Goal: Understand process/instructions: Learn about a topic

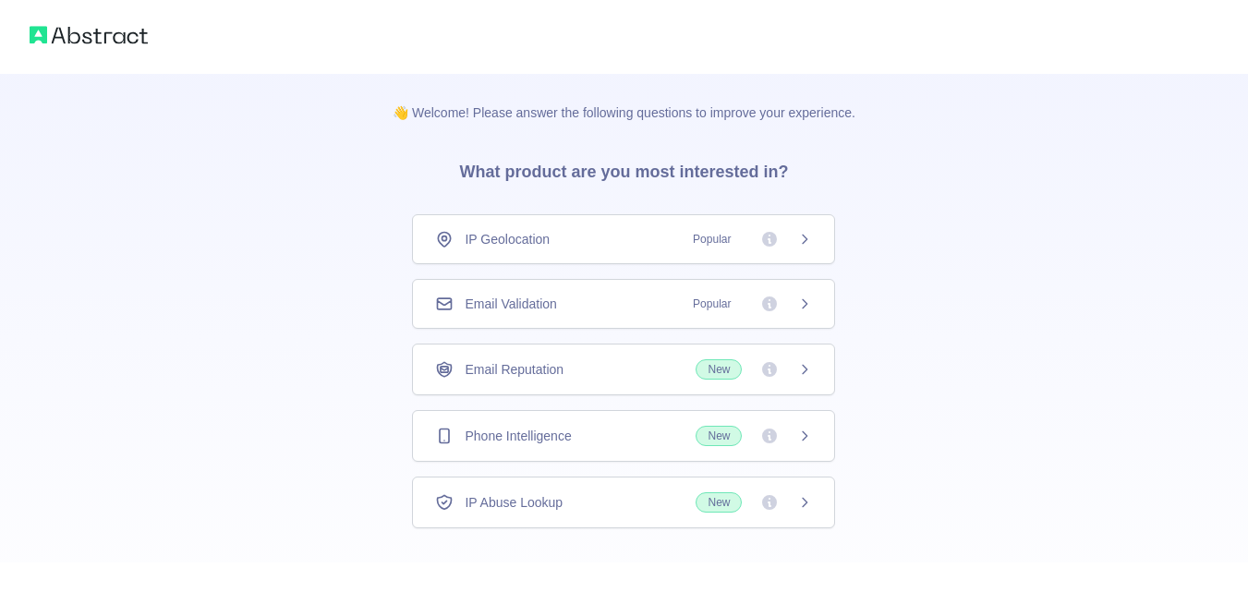
click at [568, 320] on div "Email Validation Popular" at bounding box center [623, 304] width 423 height 50
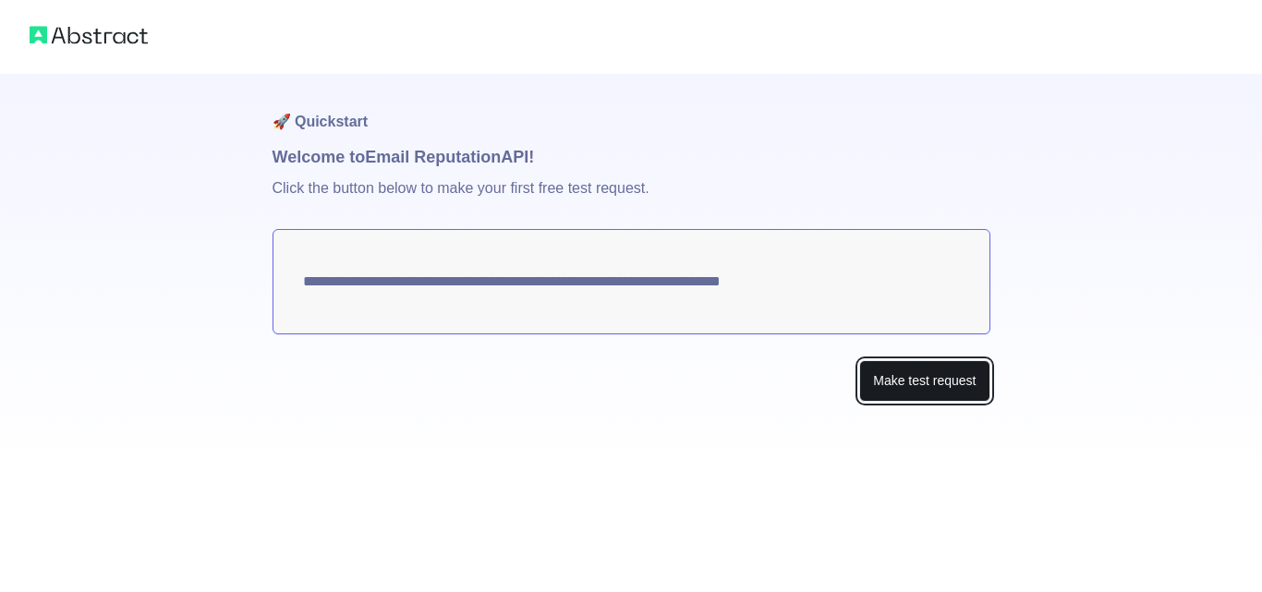
click at [925, 383] on button "Make test request" at bounding box center [924, 381] width 130 height 42
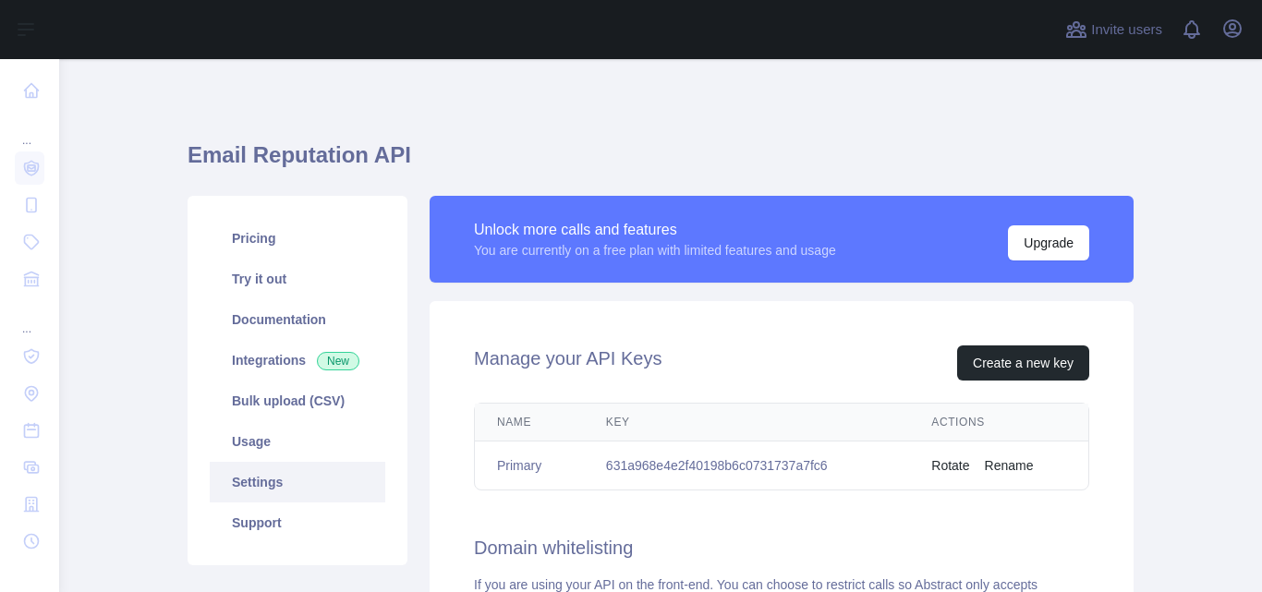
click at [719, 465] on td "631a968e4e2f40198b6c0731737a7fc6" at bounding box center [746, 465] width 325 height 49
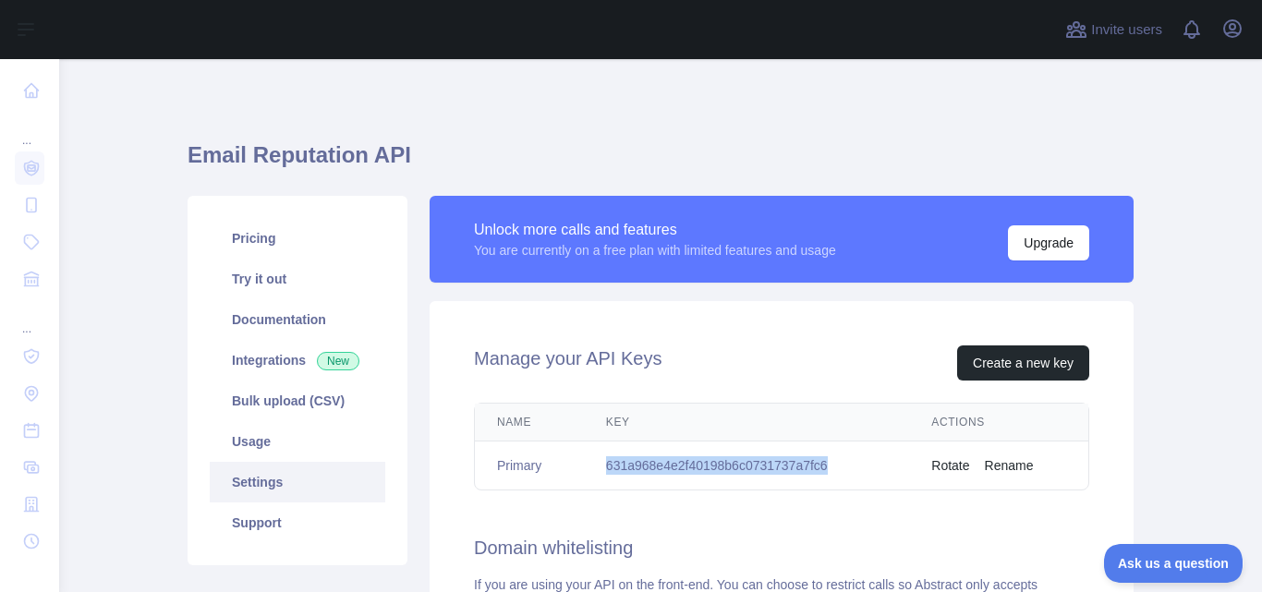
copy td "631a968e4e2f40198b6c0731737a7fc6"
